Goal: Information Seeking & Learning: Learn about a topic

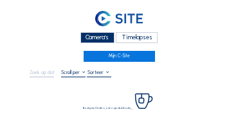
click at [104, 35] on div "Camera's" at bounding box center [97, 37] width 34 height 11
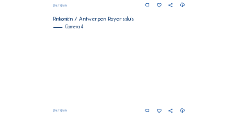
scroll to position [543, 0]
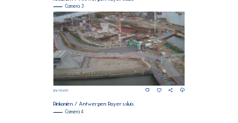
scroll to position [436, 0]
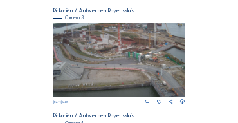
click at [90, 50] on img at bounding box center [119, 60] width 132 height 74
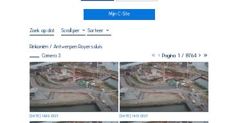
scroll to position [77, 0]
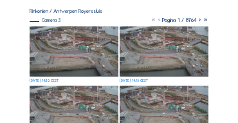
click at [68, 51] on img at bounding box center [74, 51] width 89 height 50
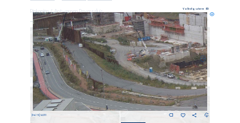
drag, startPoint x: 67, startPoint y: 41, endPoint x: 132, endPoint y: 46, distance: 65.1
click at [132, 46] on img at bounding box center [120, 61] width 175 height 98
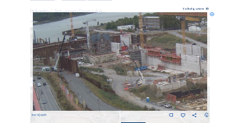
drag, startPoint x: 132, startPoint y: 46, endPoint x: 129, endPoint y: 69, distance: 23.4
click at [129, 69] on img at bounding box center [120, 61] width 175 height 98
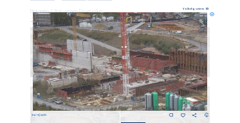
drag, startPoint x: 155, startPoint y: 69, endPoint x: 49, endPoint y: 66, distance: 106.2
click at [49, 66] on img at bounding box center [120, 61] width 175 height 98
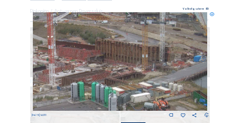
drag, startPoint x: 121, startPoint y: 73, endPoint x: 47, endPoint y: 62, distance: 74.7
click at [47, 62] on img at bounding box center [120, 61] width 175 height 98
click at [131, 67] on div "We 17 Sep 2025 14:20" at bounding box center [120, 65] width 177 height 106
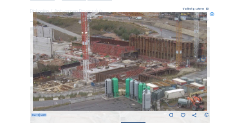
drag, startPoint x: 94, startPoint y: 64, endPoint x: 127, endPoint y: 60, distance: 32.9
click at [127, 60] on img at bounding box center [120, 61] width 175 height 98
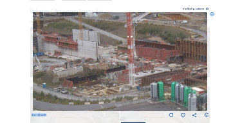
drag, startPoint x: 59, startPoint y: 57, endPoint x: 104, endPoint y: 61, distance: 45.8
click at [104, 61] on img at bounding box center [120, 61] width 175 height 98
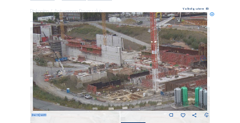
drag, startPoint x: 82, startPoint y: 60, endPoint x: 105, endPoint y: 65, distance: 24.3
click at [105, 65] on img at bounding box center [120, 61] width 175 height 98
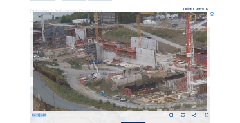
drag, startPoint x: 79, startPoint y: 62, endPoint x: 114, endPoint y: 65, distance: 34.8
click at [114, 65] on img at bounding box center [120, 61] width 175 height 98
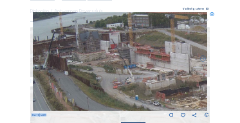
drag, startPoint x: 82, startPoint y: 62, endPoint x: 127, endPoint y: 67, distance: 45.2
click at [127, 67] on img at bounding box center [120, 61] width 175 height 98
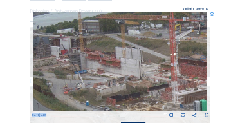
drag, startPoint x: 148, startPoint y: 68, endPoint x: 98, endPoint y: 77, distance: 51.0
click at [98, 78] on img at bounding box center [120, 61] width 175 height 98
click at [210, 14] on icon at bounding box center [212, 14] width 5 height 5
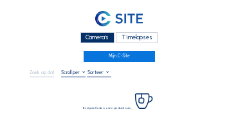
click at [82, 37] on div "Camera's" at bounding box center [97, 37] width 34 height 11
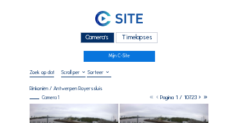
click at [102, 41] on div "Camera's" at bounding box center [97, 37] width 34 height 11
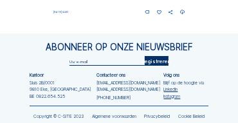
scroll to position [642, 0]
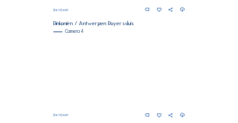
scroll to position [526, 0]
